Goal: Task Accomplishment & Management: Complete application form

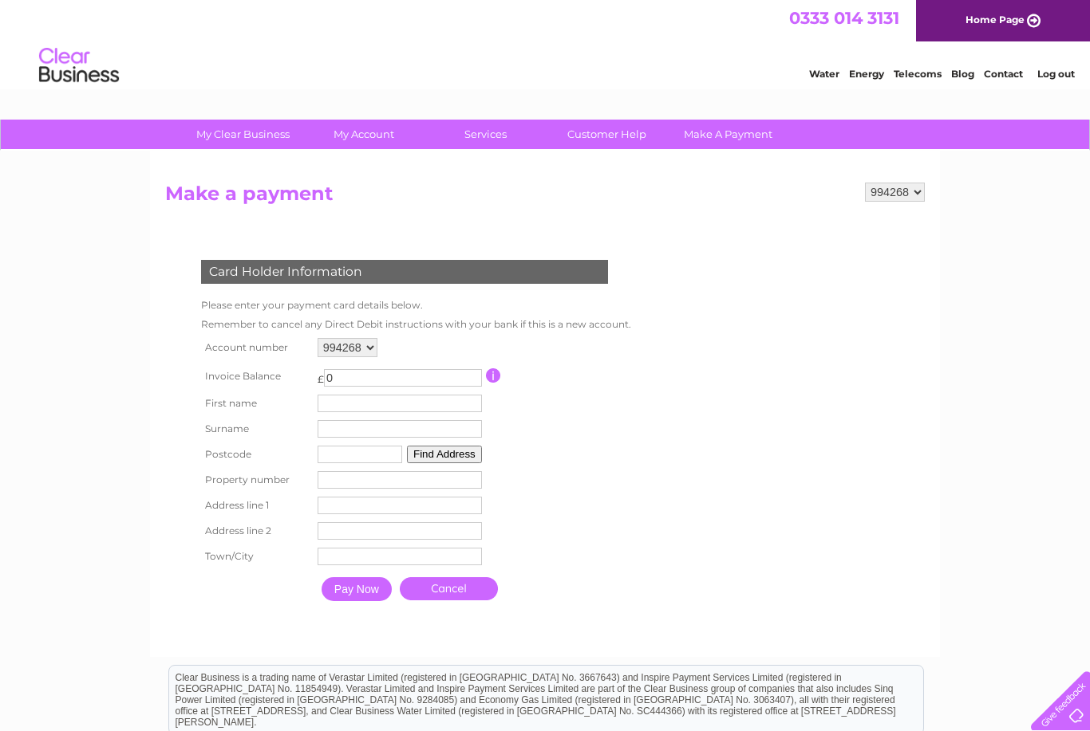
click at [368, 376] on input "0" at bounding box center [403, 378] width 158 height 18
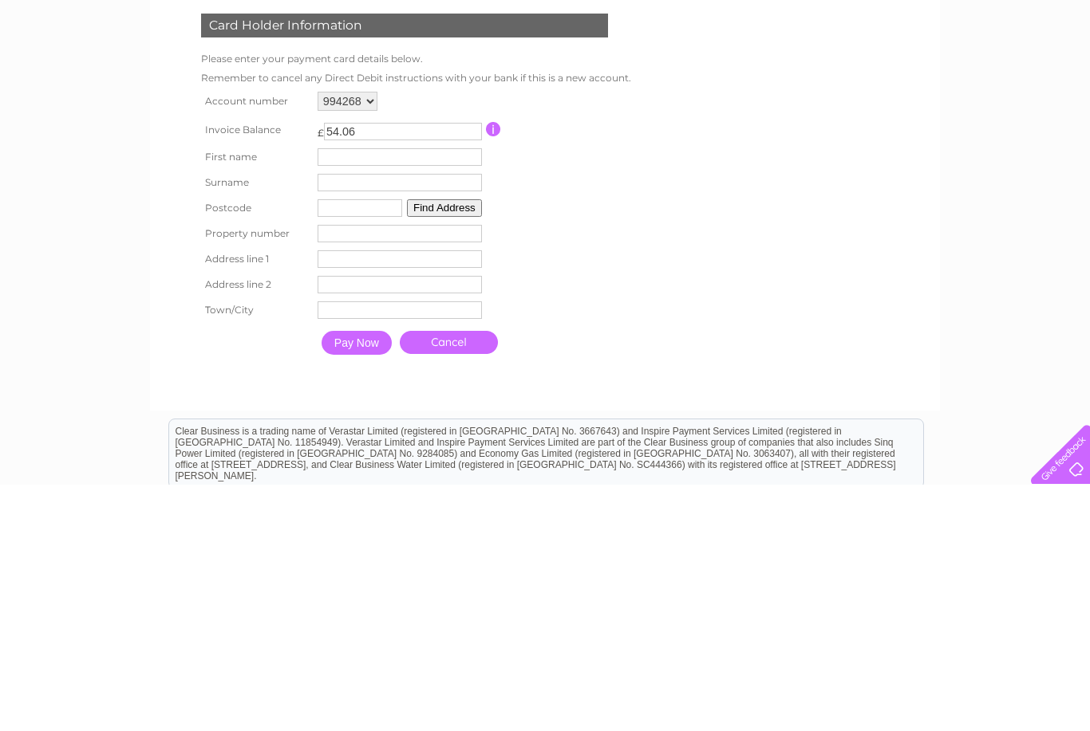
type input "54.06"
click at [344, 395] on input "text" at bounding box center [399, 404] width 164 height 18
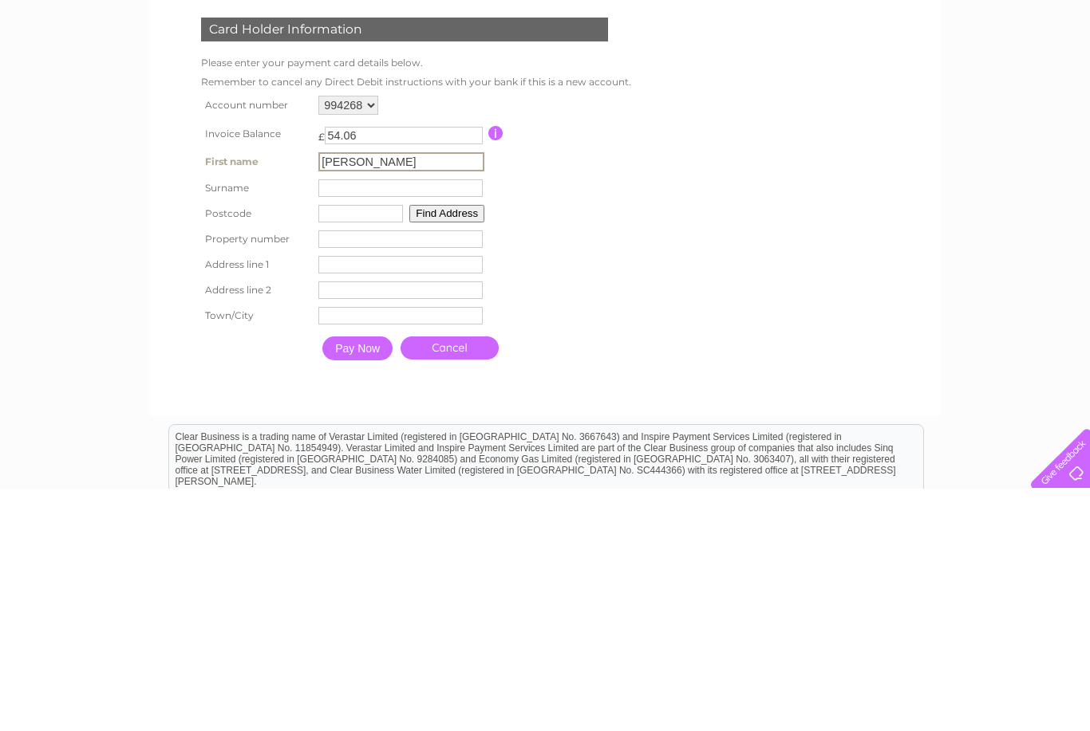
type input "[PERSON_NAME]"
click at [337, 422] on input "text" at bounding box center [400, 431] width 164 height 18
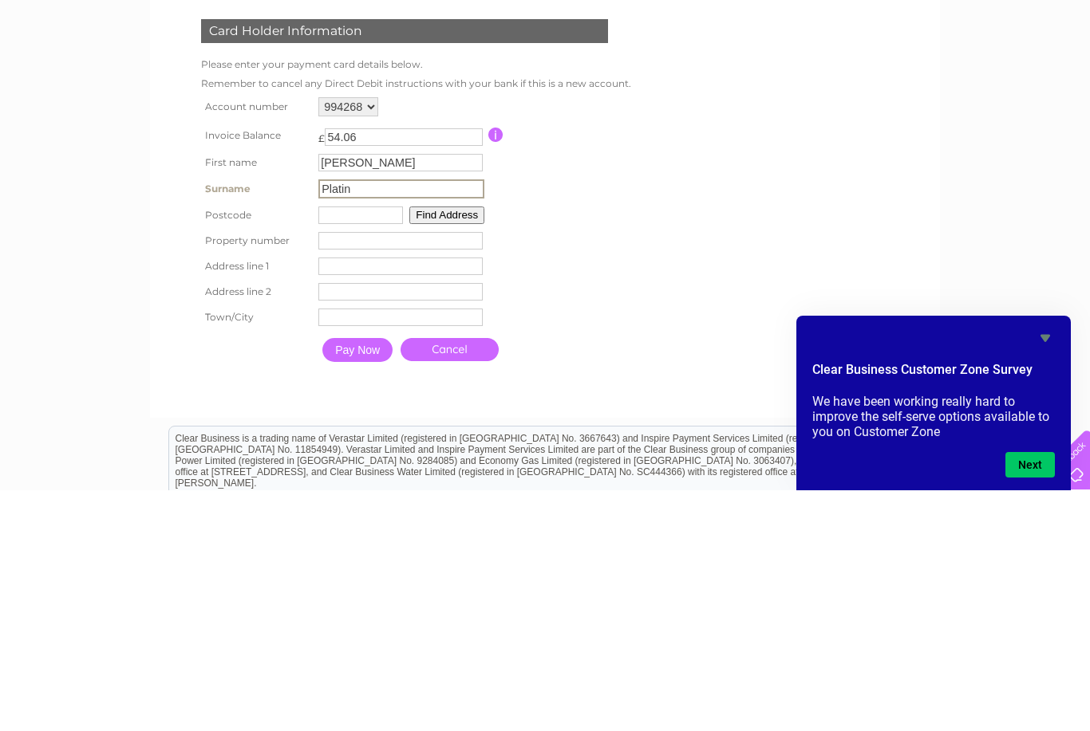
type input "Platin"
click at [361, 447] on input "text" at bounding box center [360, 456] width 85 height 18
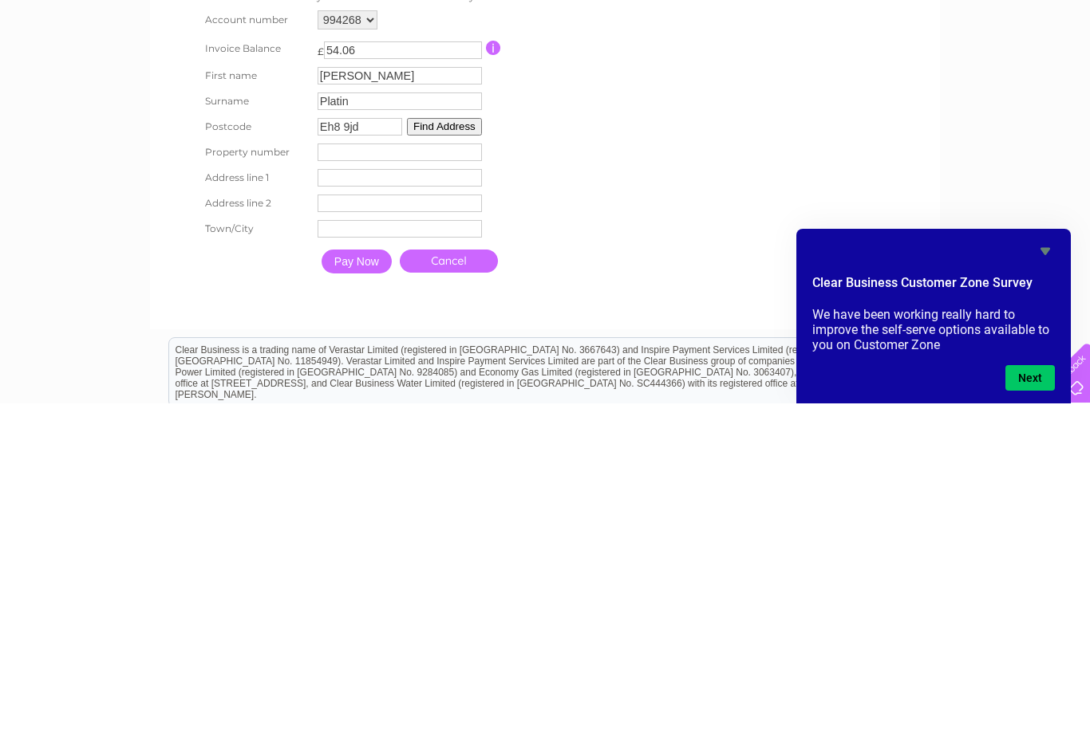
type input "Eh8 9jd"
click at [439, 420] on input "Platin" at bounding box center [399, 429] width 164 height 18
click at [449, 447] on button "Find Address" at bounding box center [446, 456] width 75 height 18
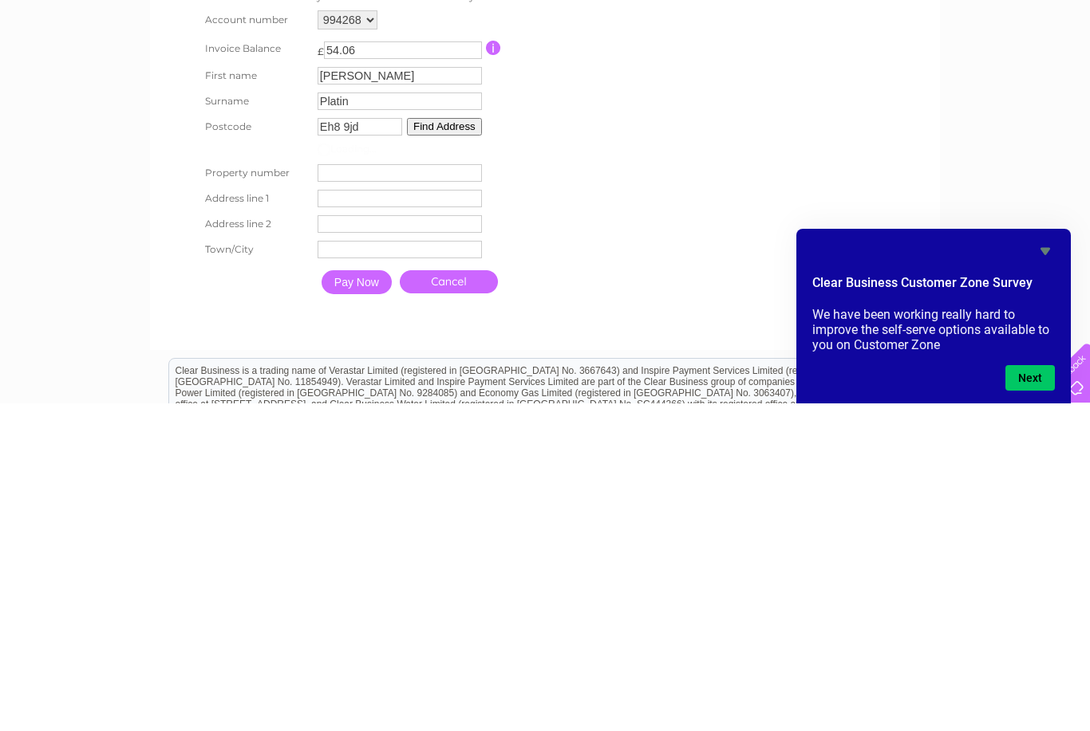
scroll to position [244, 0]
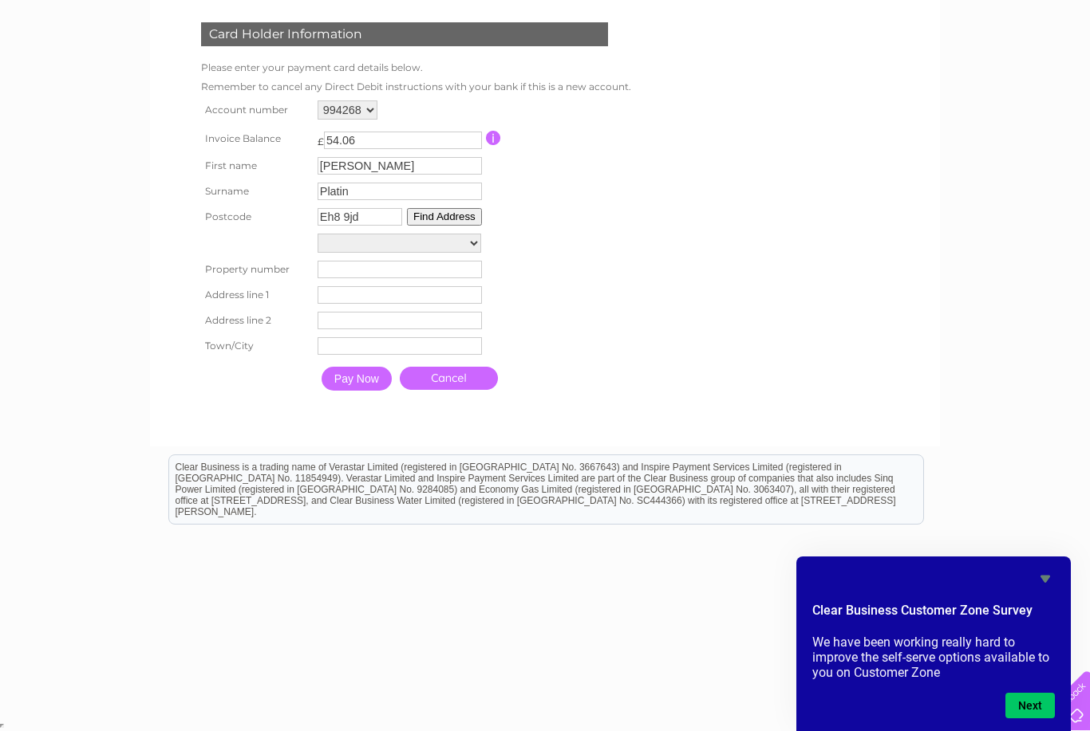
click at [327, 239] on select "[GEOGRAPHIC_DATA] [GEOGRAPHIC_DATA] [GEOGRAPHIC_DATA] 5/4, [GEOGRAPHIC_DATA] 5/…" at bounding box center [399, 243] width 164 height 19
select select "[STREET_ADDRESS]"
type input "7"
type input "[GEOGRAPHIC_DATA]"
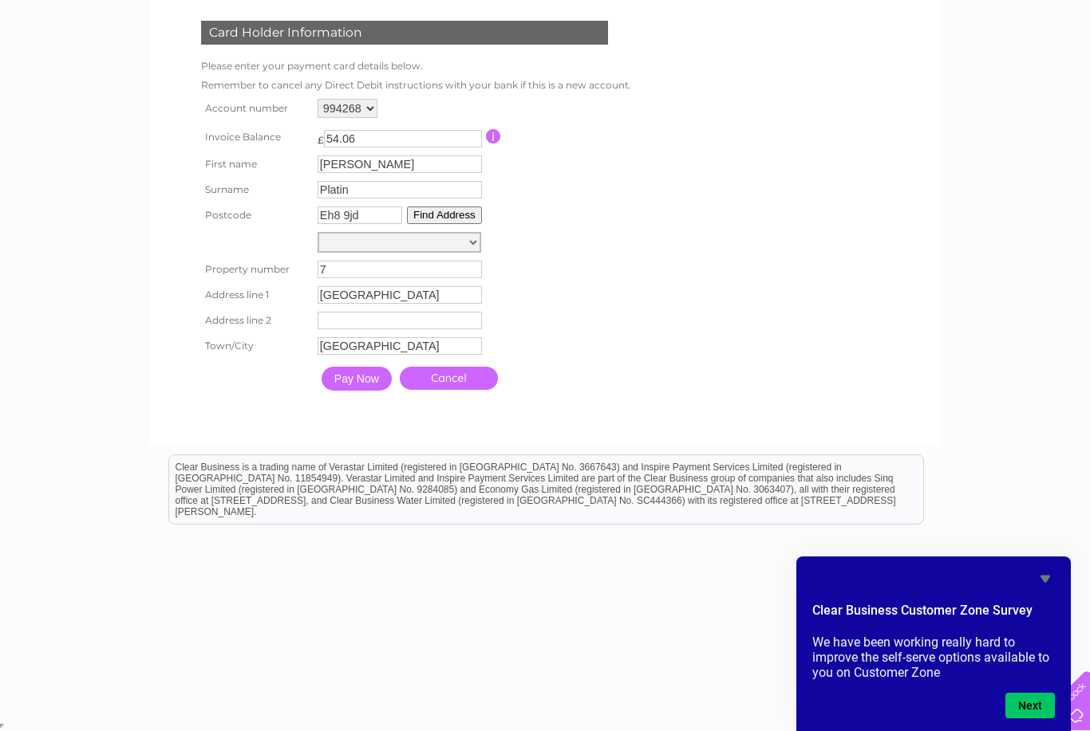
scroll to position [223, 0]
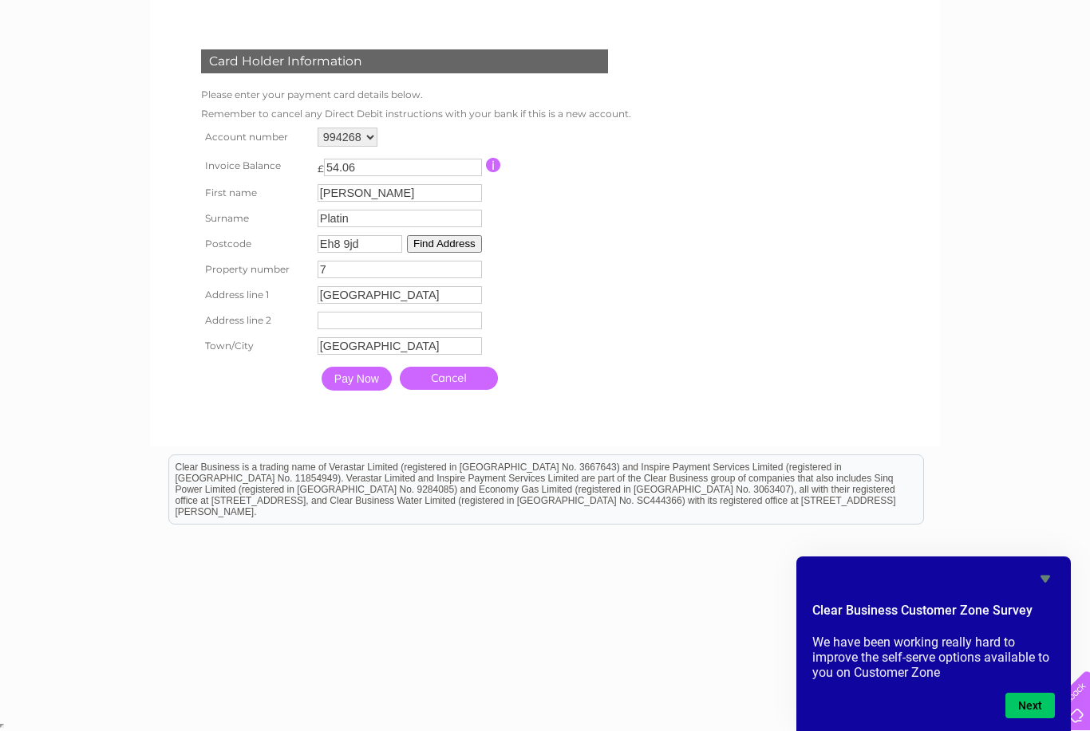
click at [345, 372] on input "Pay Now" at bounding box center [356, 379] width 70 height 24
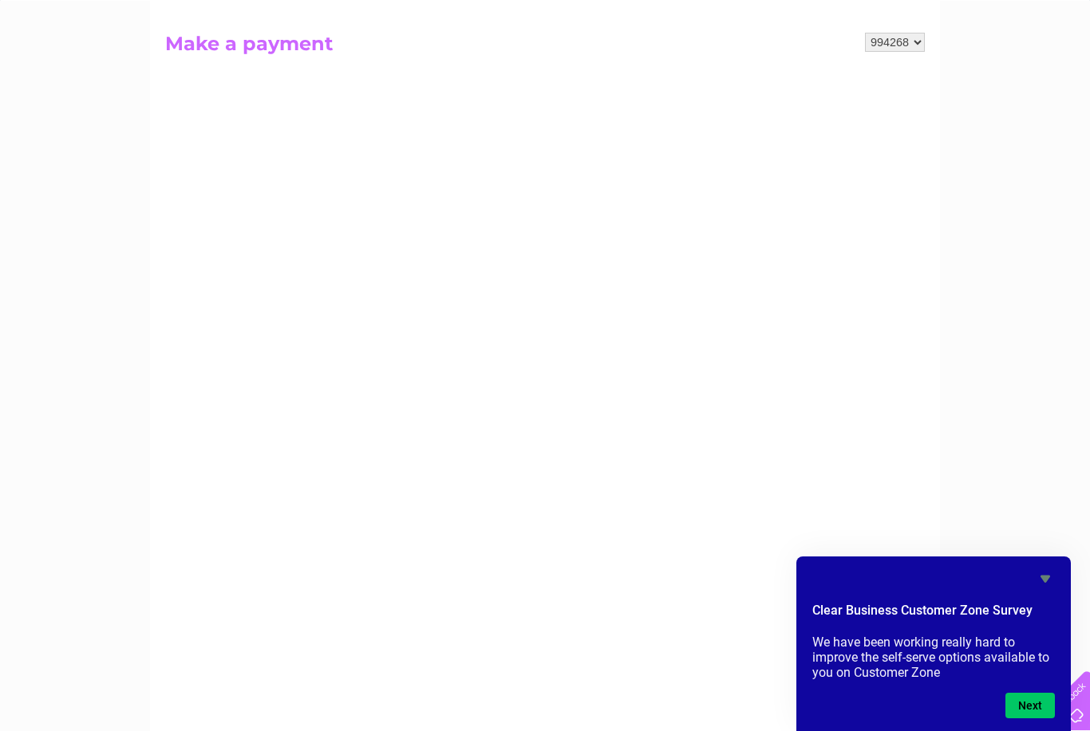
click at [1042, 578] on icon "Hide survey" at bounding box center [1045, 579] width 10 height 7
